Goal: Information Seeking & Learning: Learn about a topic

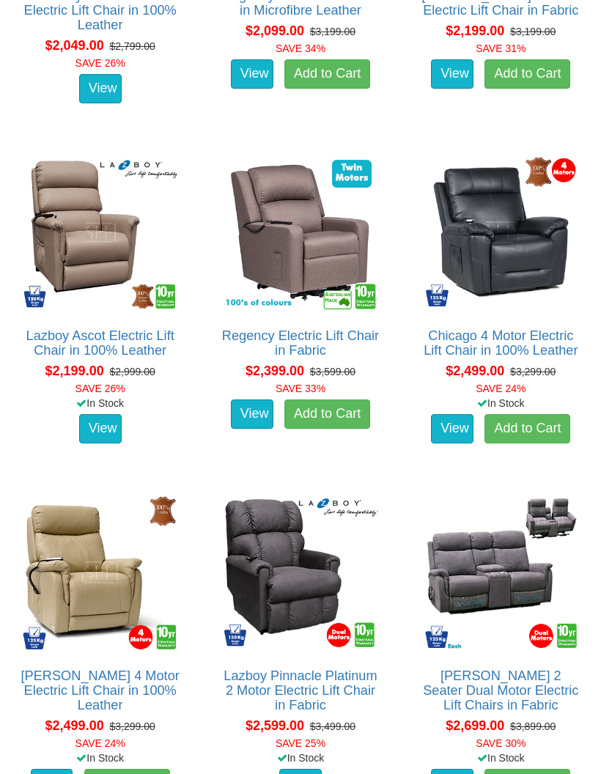
scroll to position [2056, 0]
click at [490, 603] on img at bounding box center [501, 572] width 162 height 162
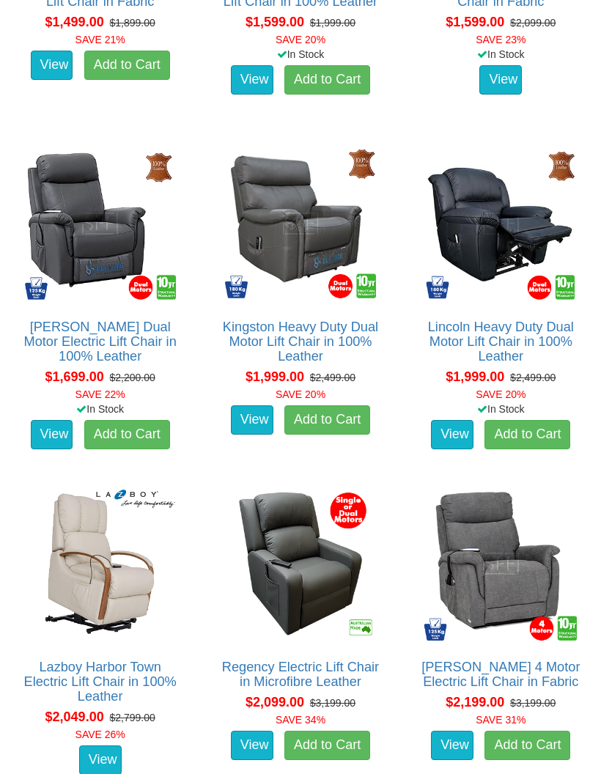
scroll to position [1353, 0]
